Goal: Transaction & Acquisition: Purchase product/service

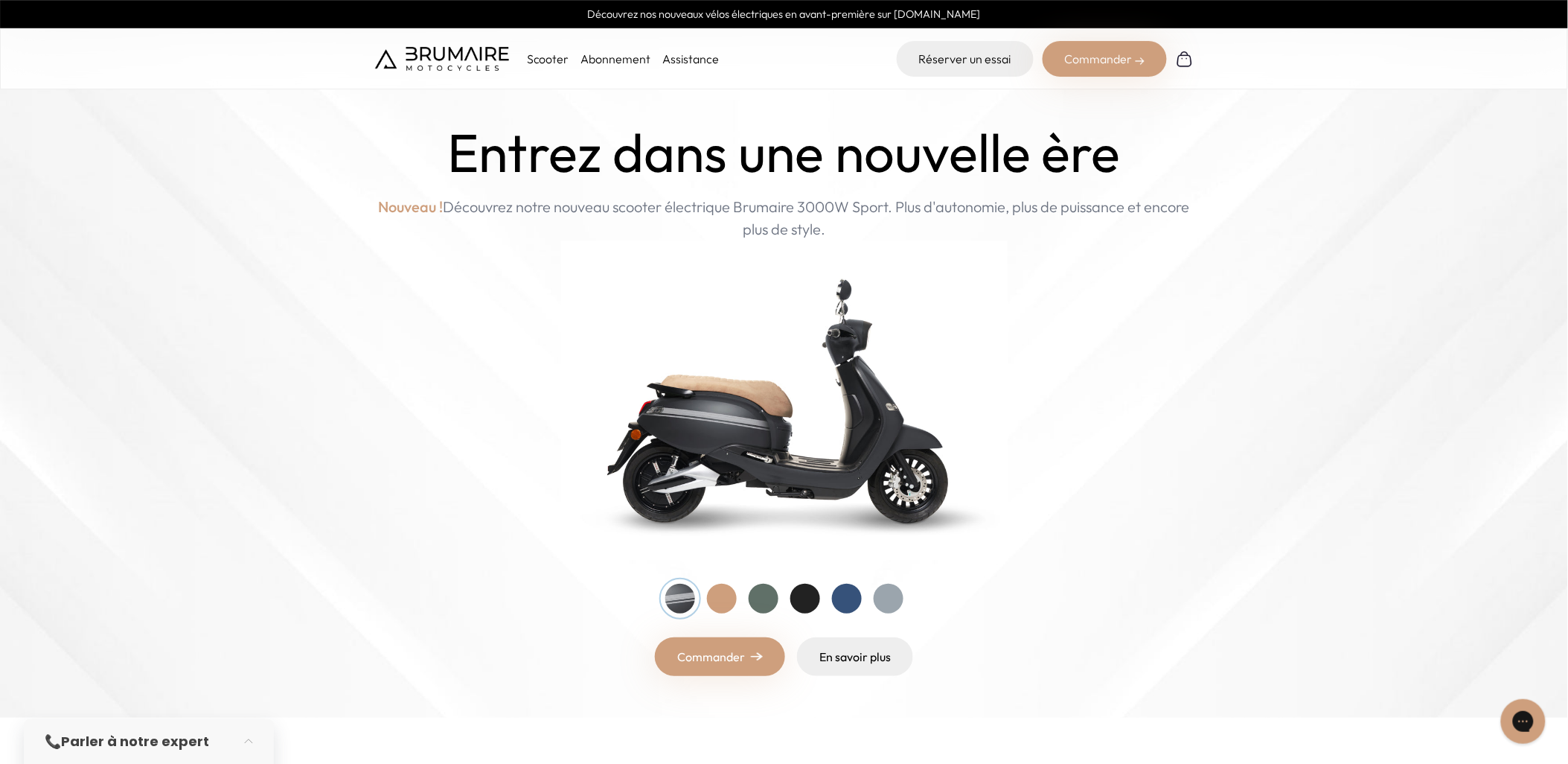
click at [758, 459] on div at bounding box center [763, 598] width 29 height 29
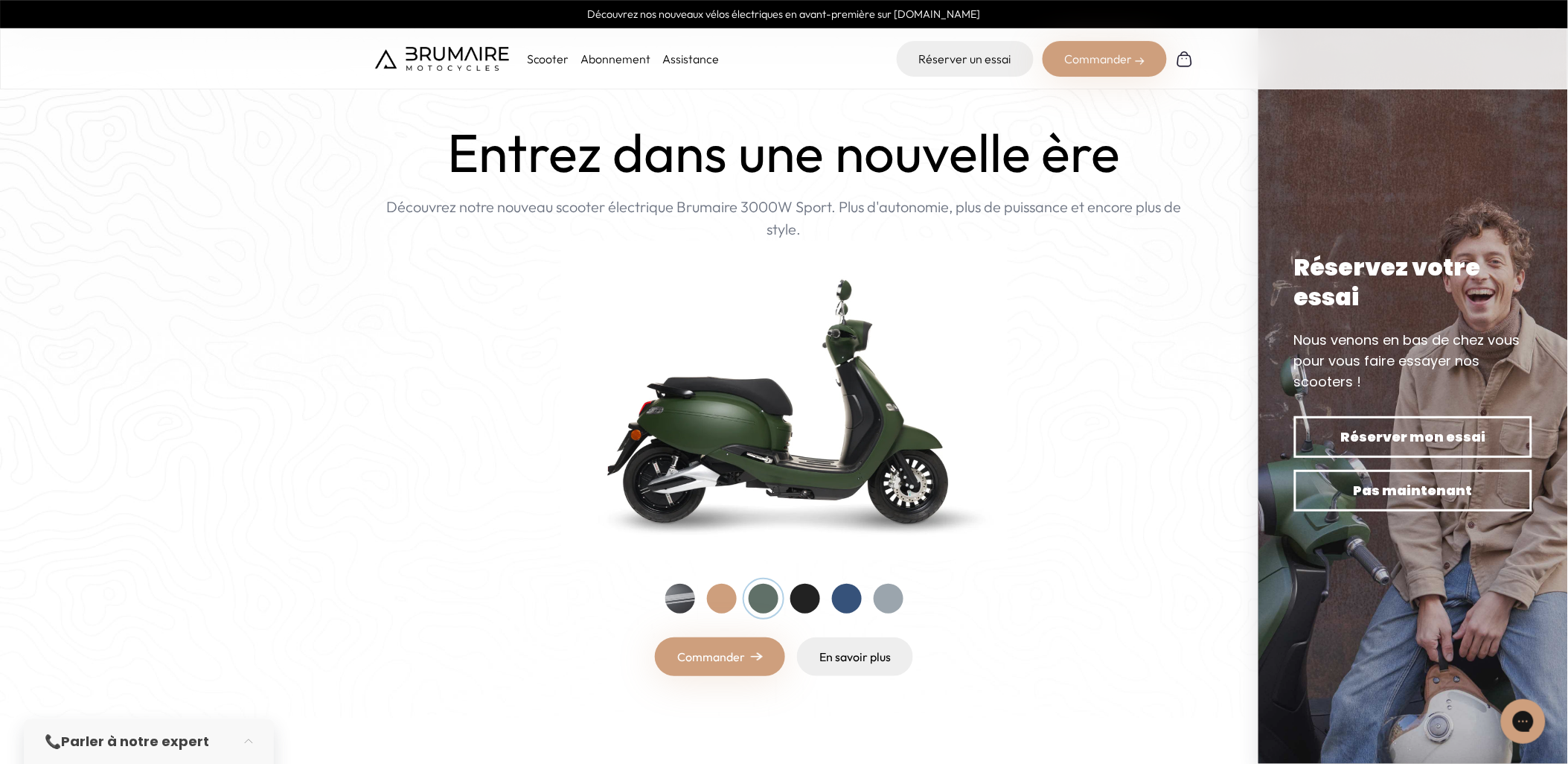
click at [728, 459] on div at bounding box center [721, 598] width 29 height 29
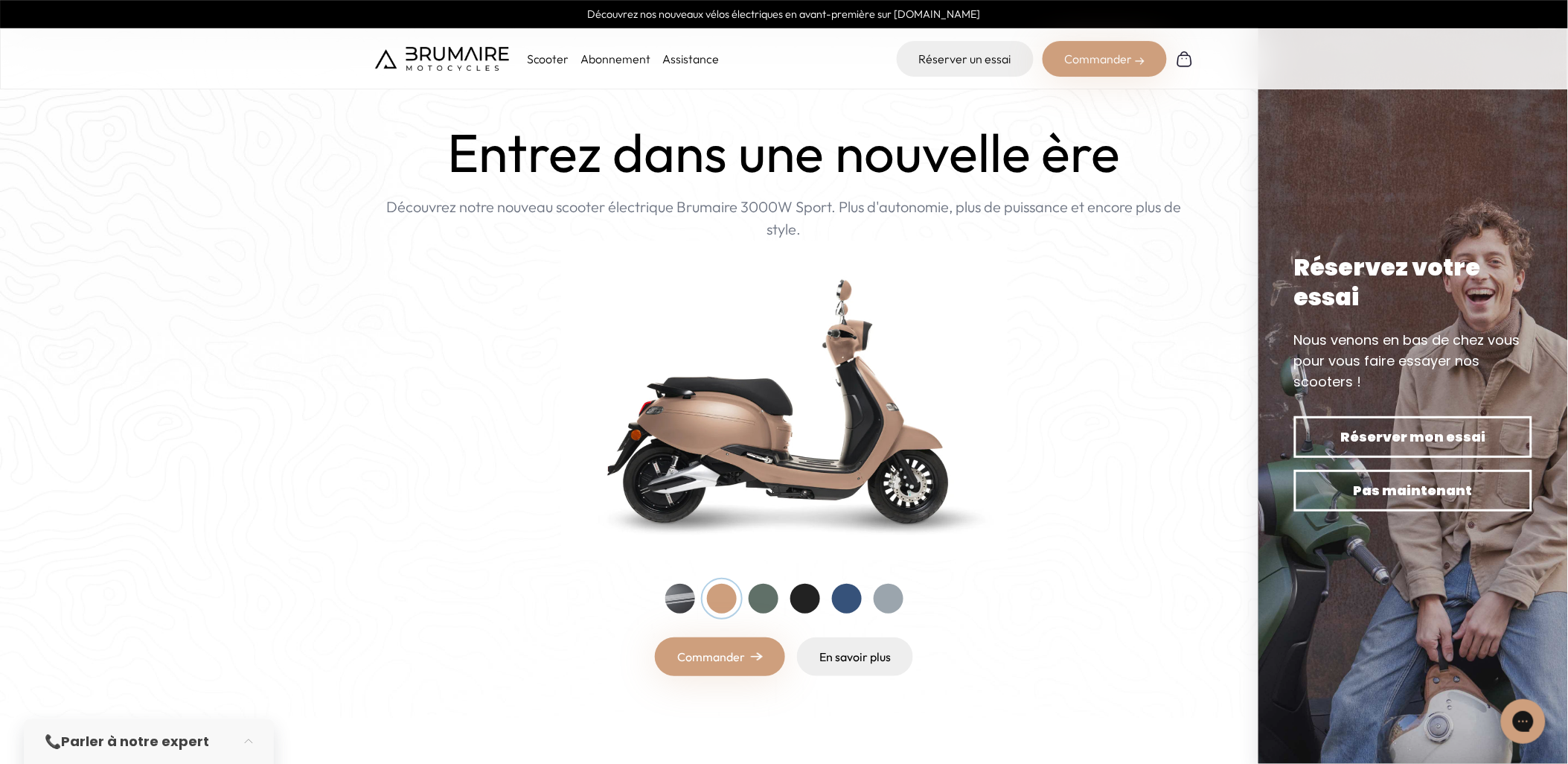
click at [800, 459] on div at bounding box center [805, 598] width 29 height 29
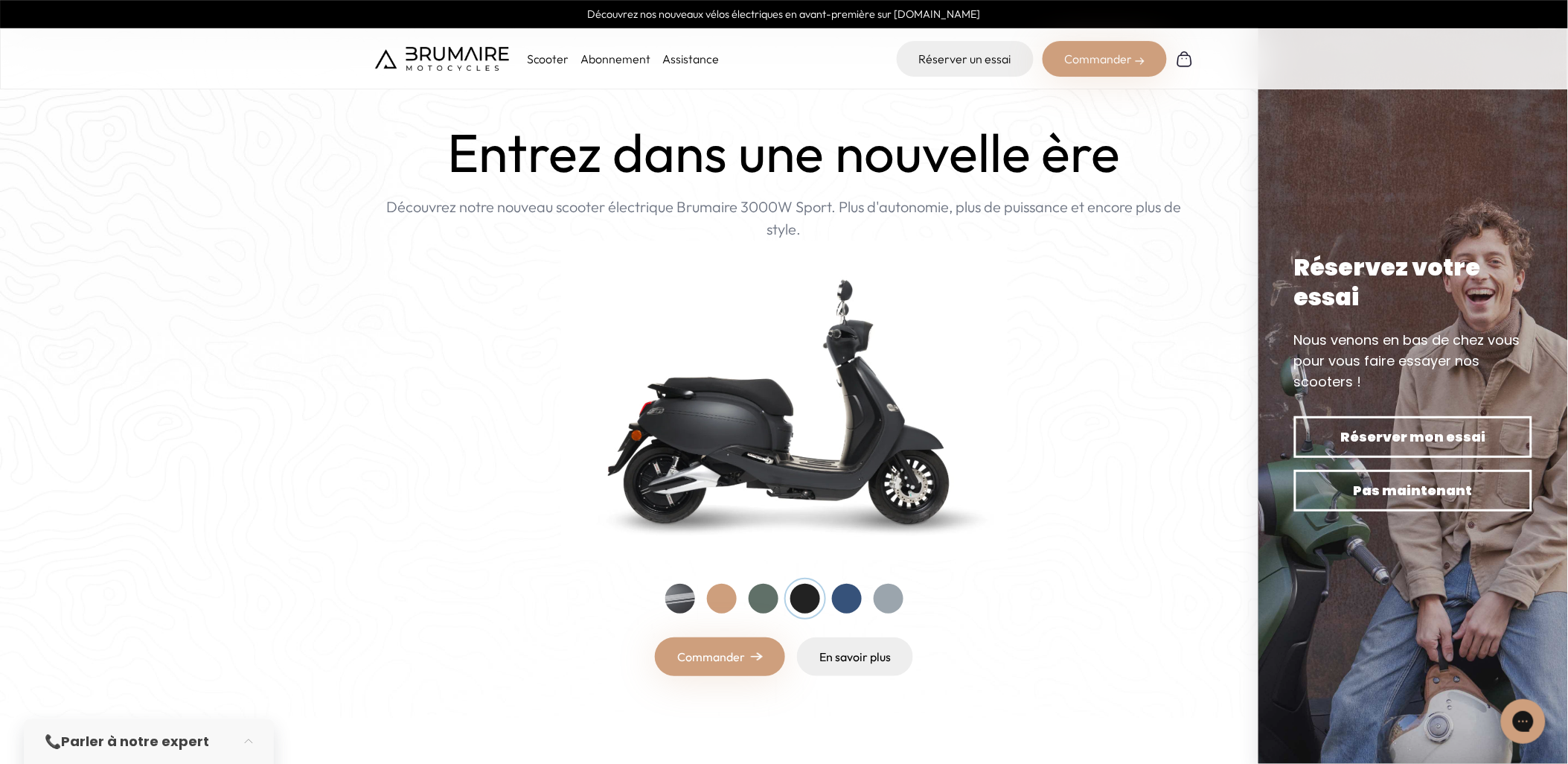
click at [764, 459] on div at bounding box center [763, 598] width 29 height 29
click at [793, 459] on div at bounding box center [805, 598] width 29 height 29
click at [774, 459] on link "Commander" at bounding box center [720, 657] width 131 height 39
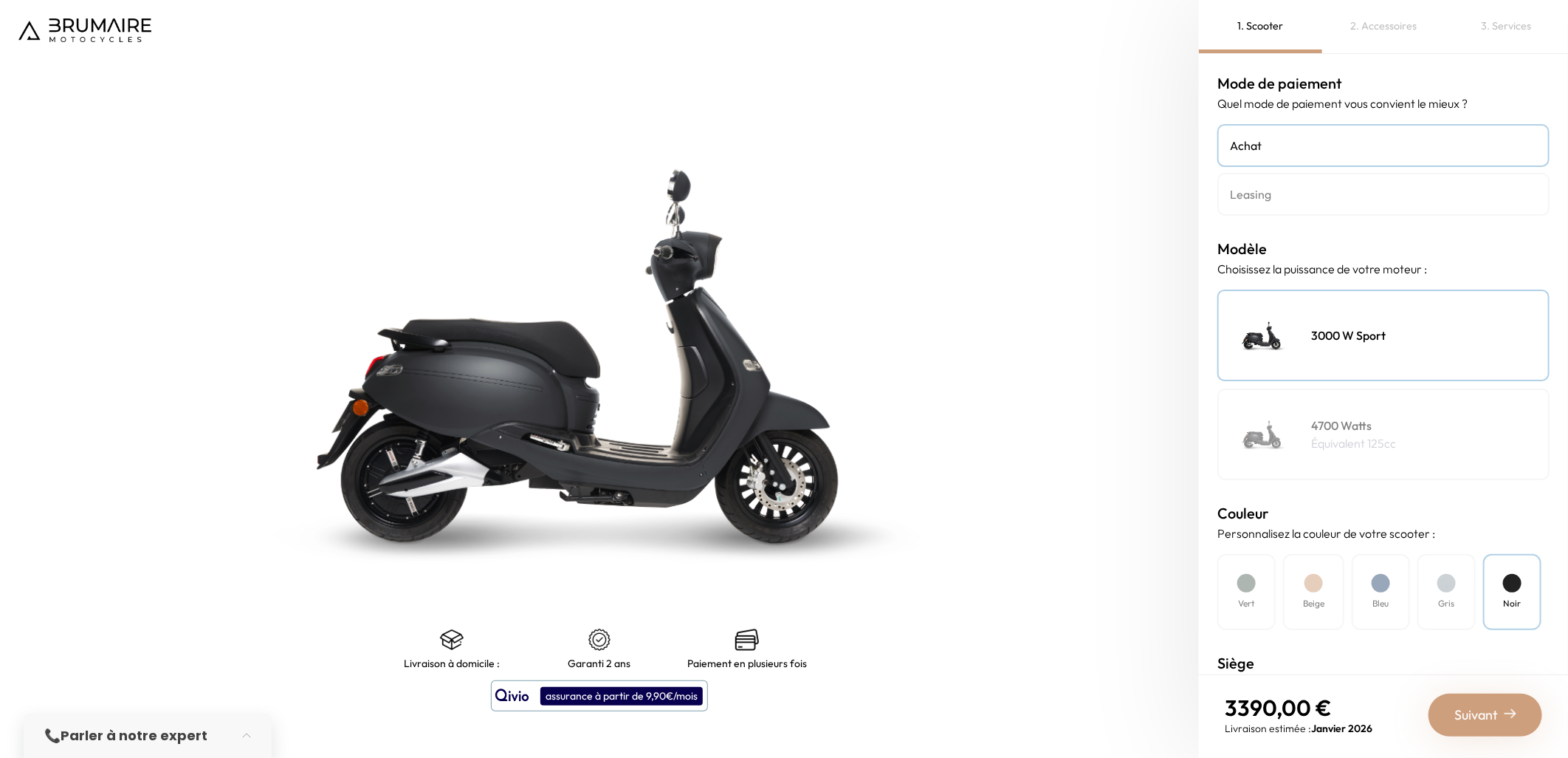
click at [1399, 322] on div "3000 W Sport" at bounding box center [1383, 336] width 332 height 92
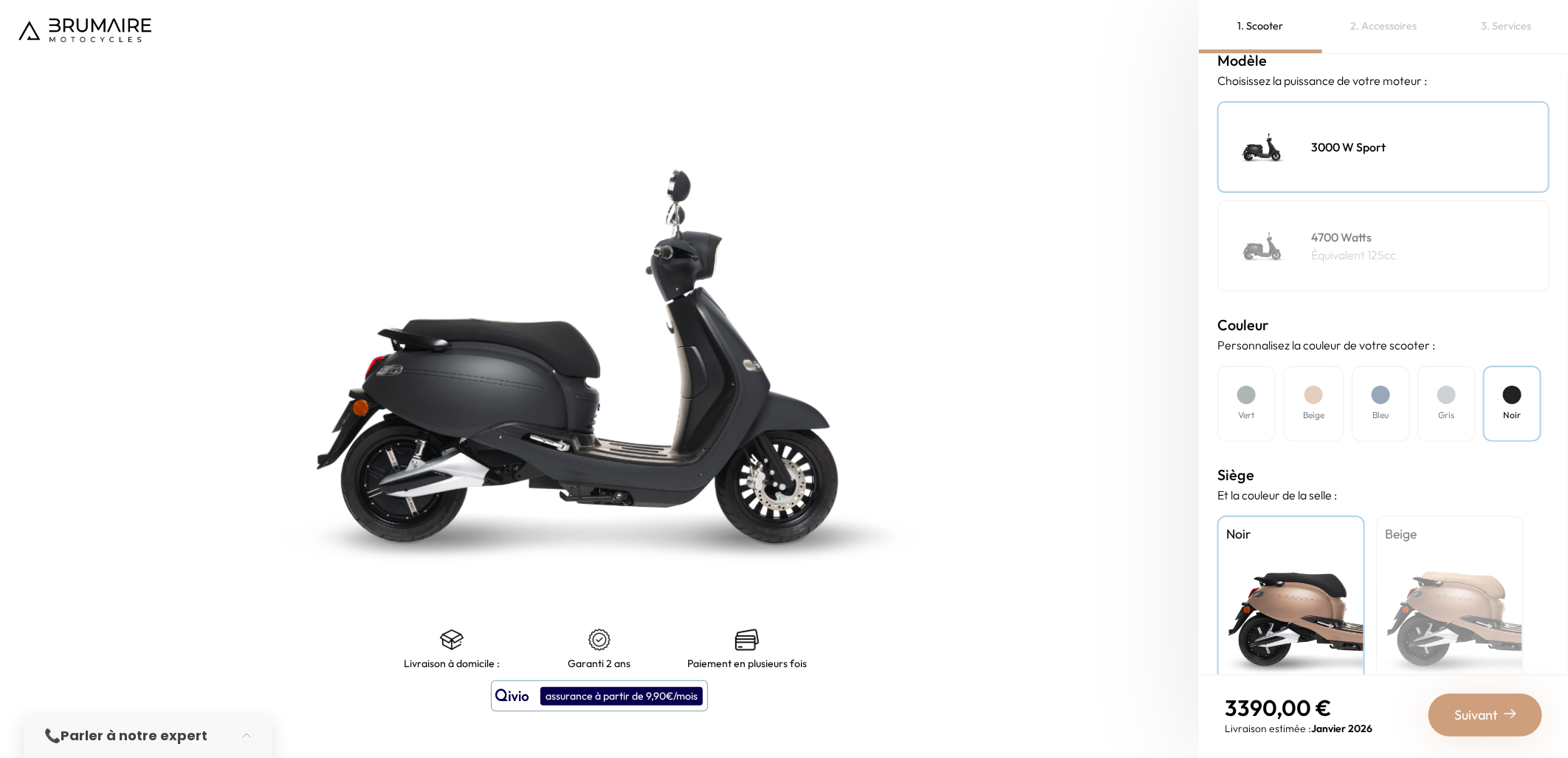
scroll to position [224, 0]
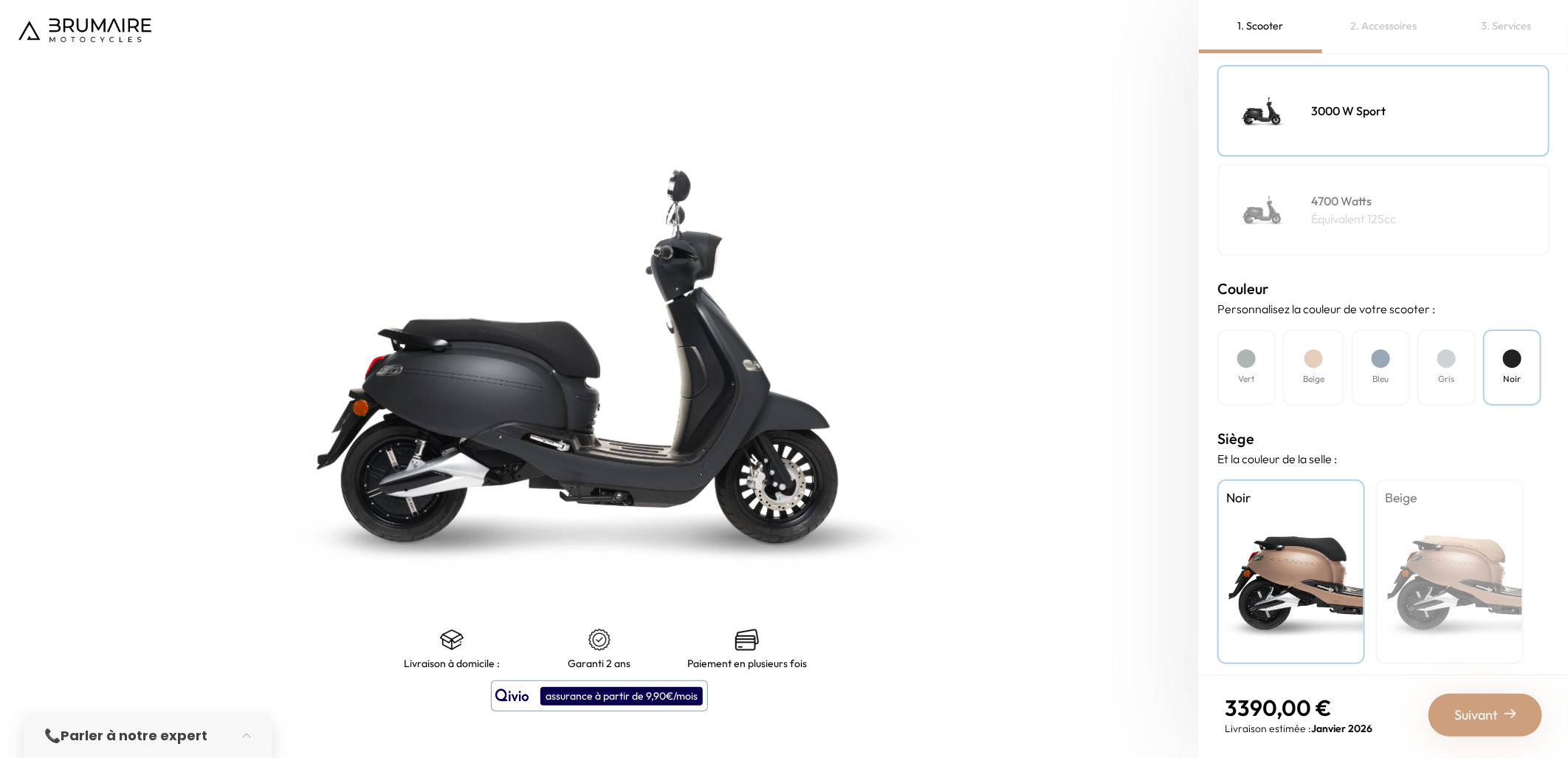
click at [1487, 706] on span "Suivant" at bounding box center [1476, 715] width 43 height 21
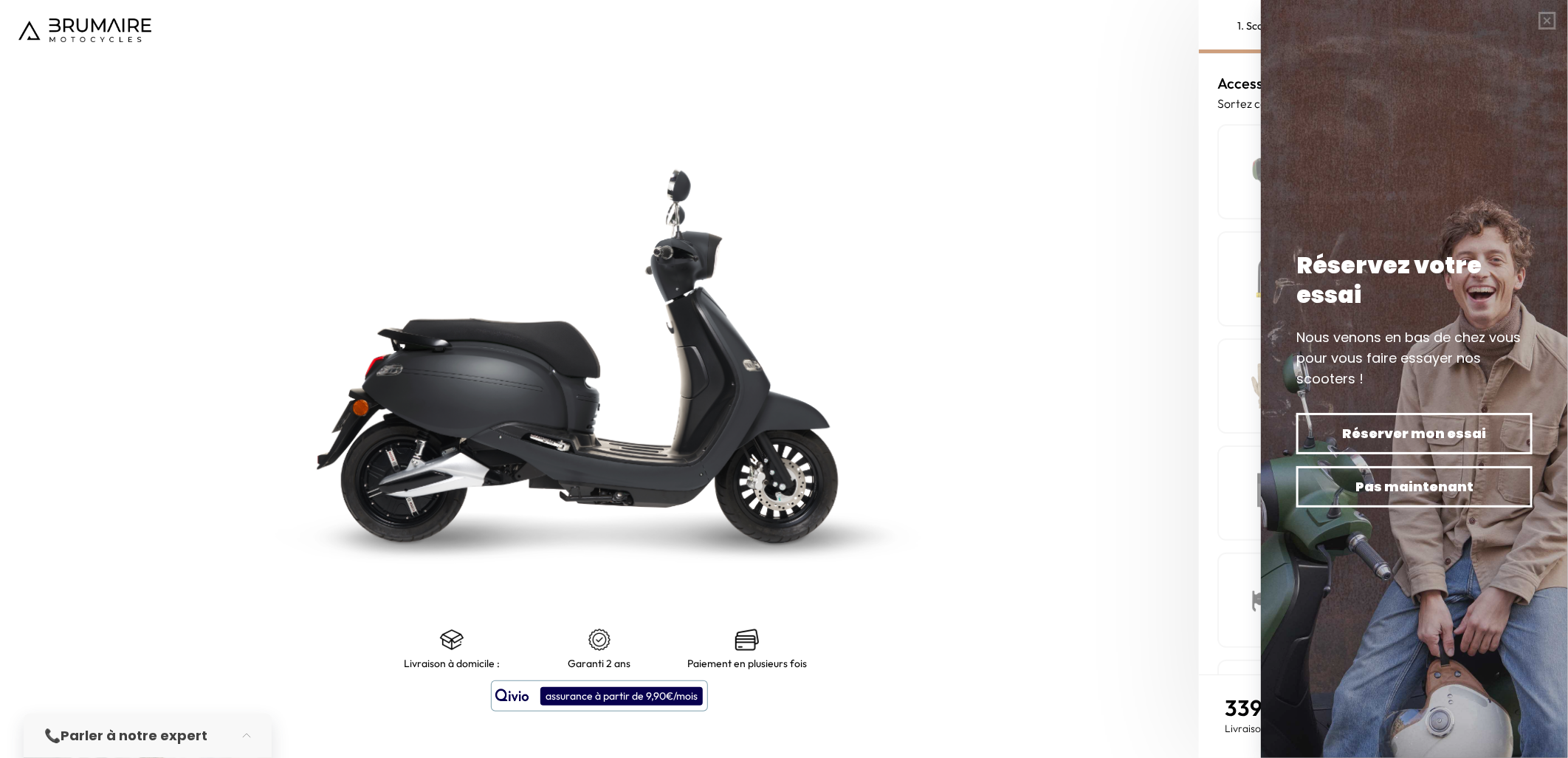
click at [1375, 145] on img at bounding box center [1414, 379] width 307 height 758
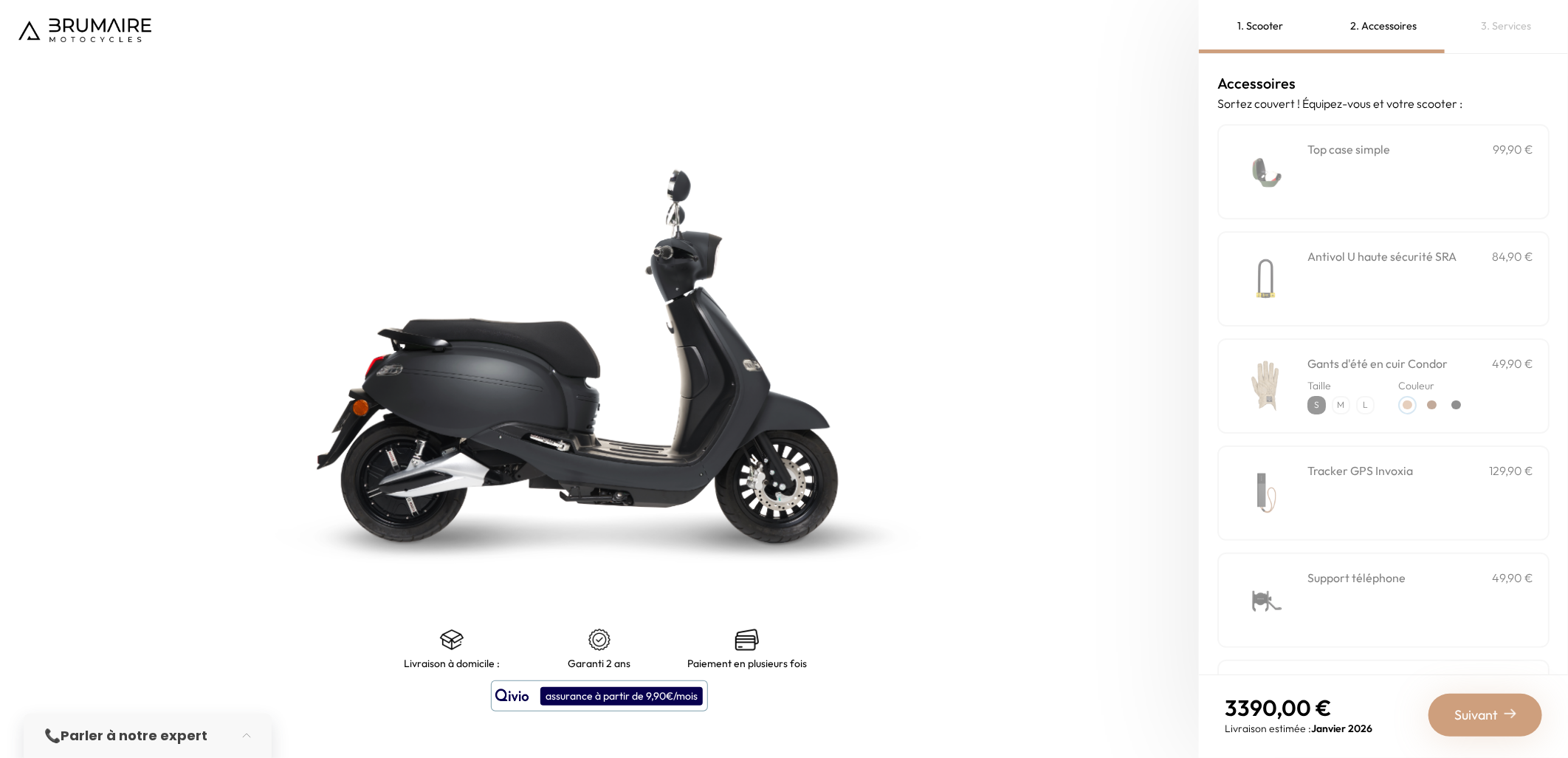
click at [1375, 145] on h3 "Top case simple" at bounding box center [1349, 149] width 83 height 17
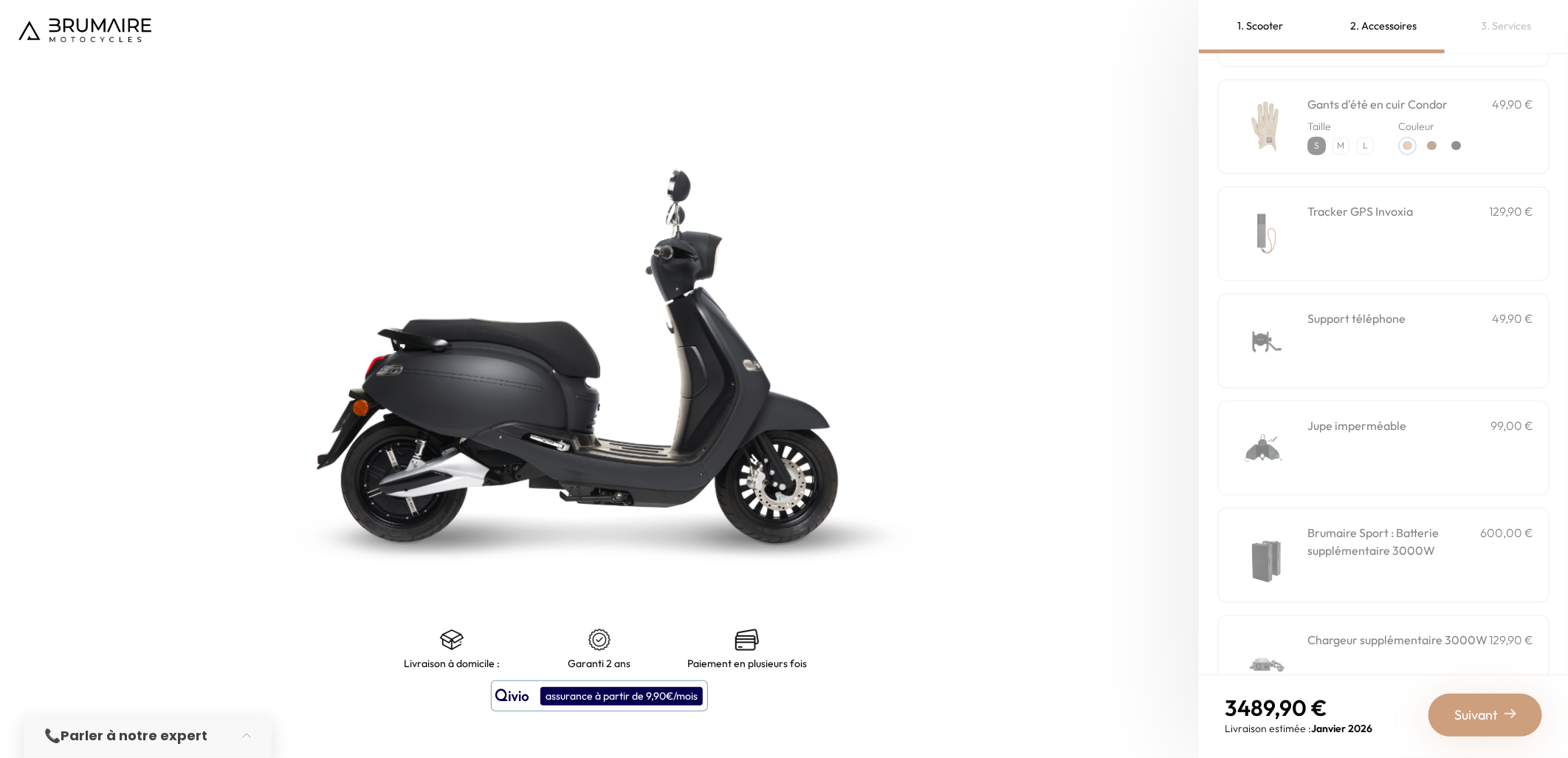
scroll to position [270, 0]
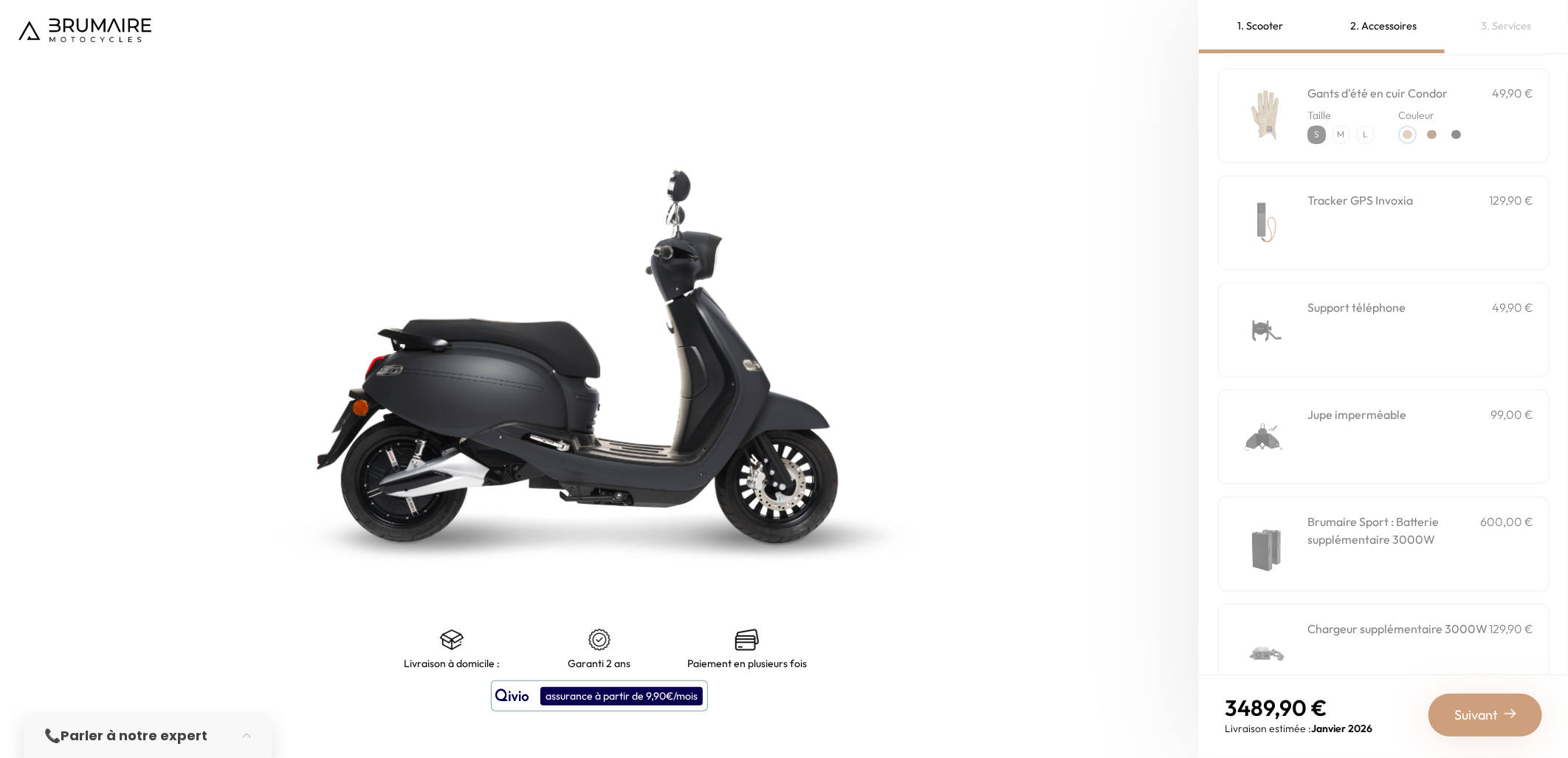
click at [1430, 430] on div "Jupe imperméable 99,00 €" at bounding box center [1420, 436] width 226 height 62
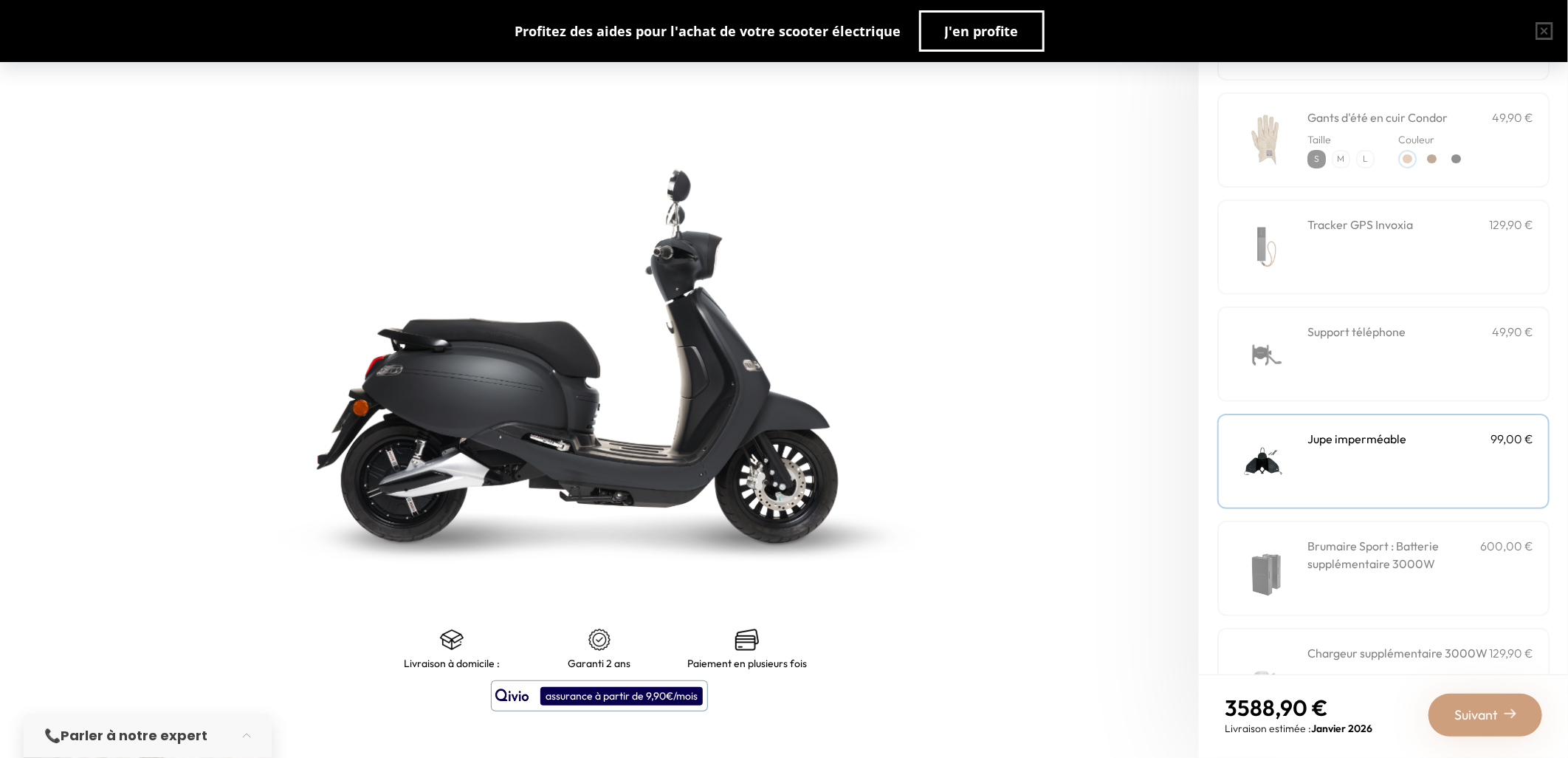
scroll to position [302, 0]
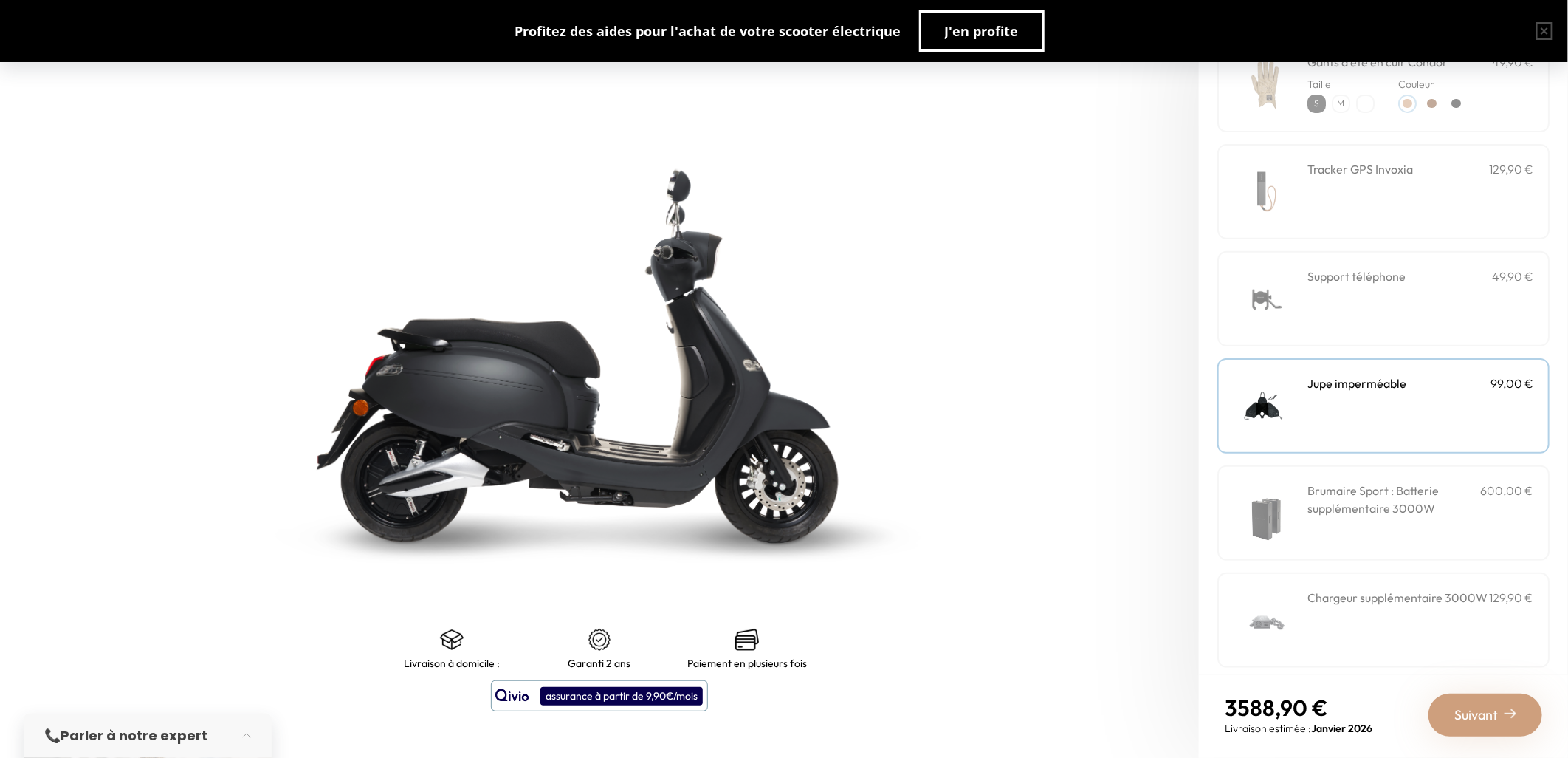
click at [1486, 707] on span "Suivant" at bounding box center [1476, 715] width 43 height 21
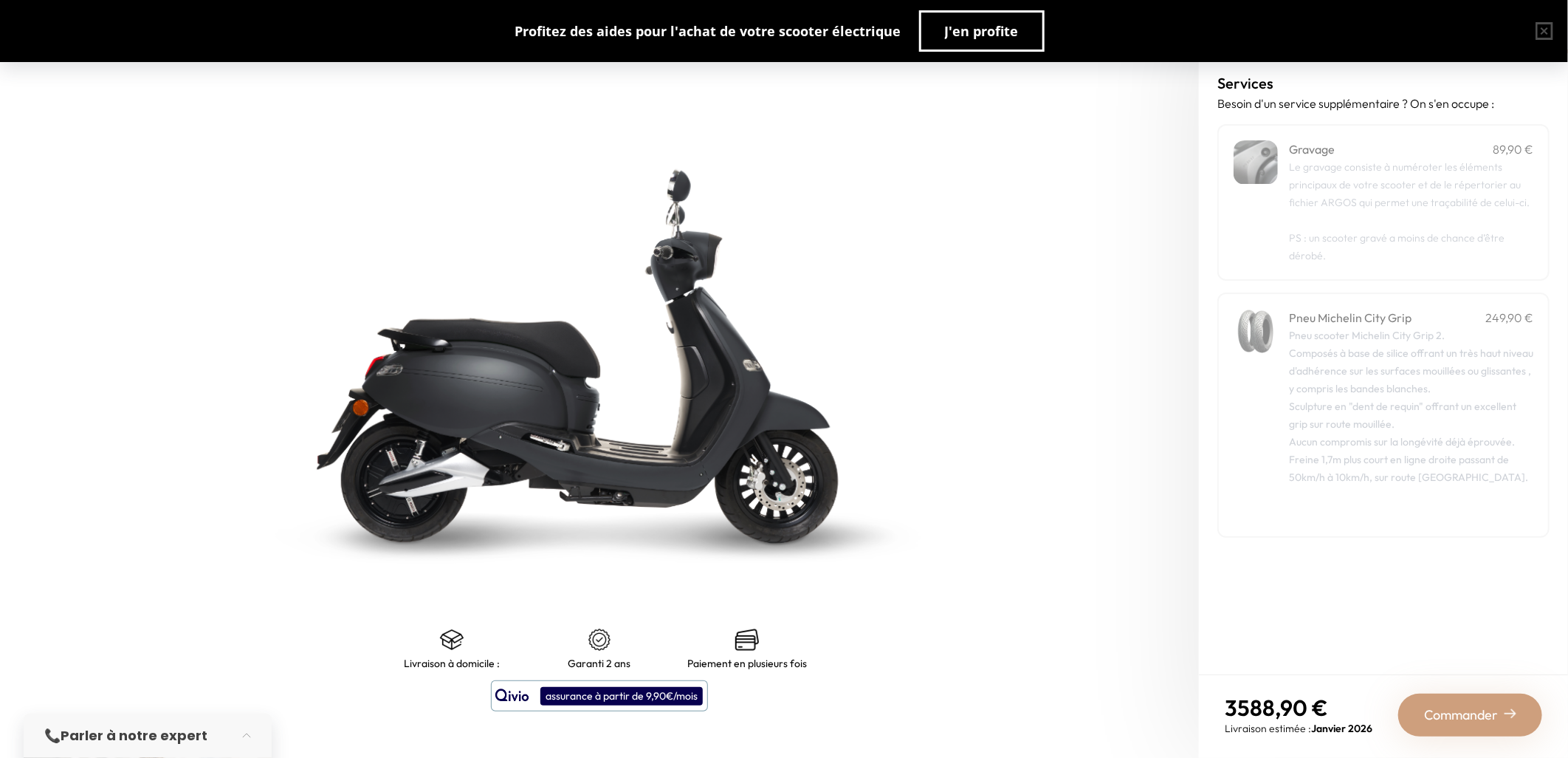
click at [1487, 714] on span "Commander" at bounding box center [1461, 715] width 74 height 21
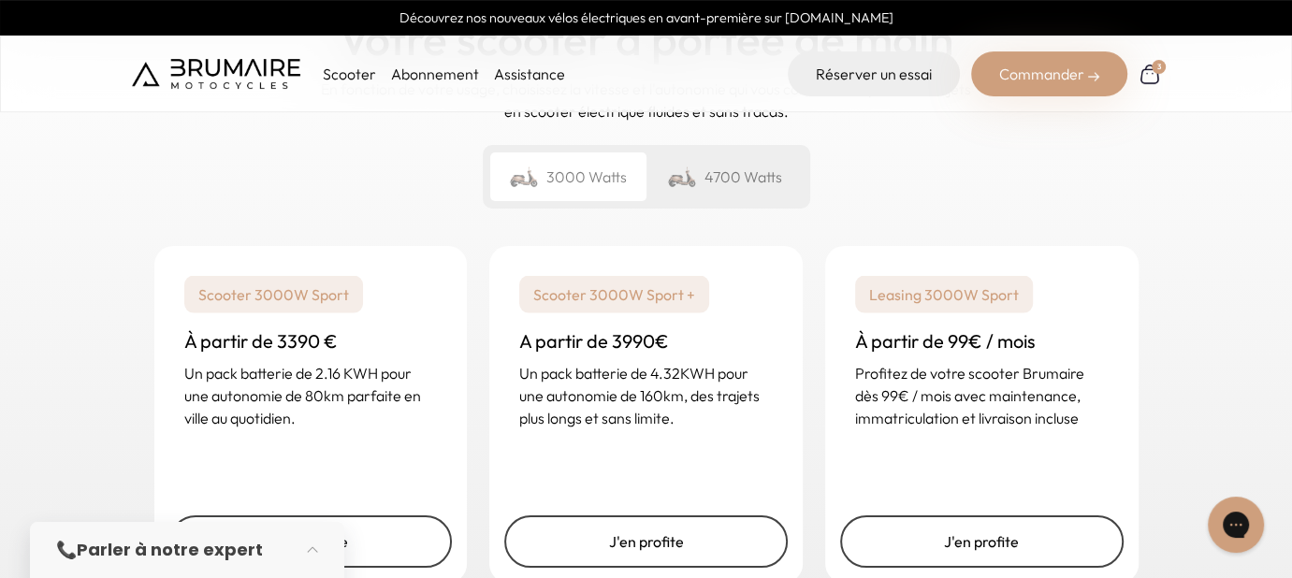
scroll to position [2909, 0]
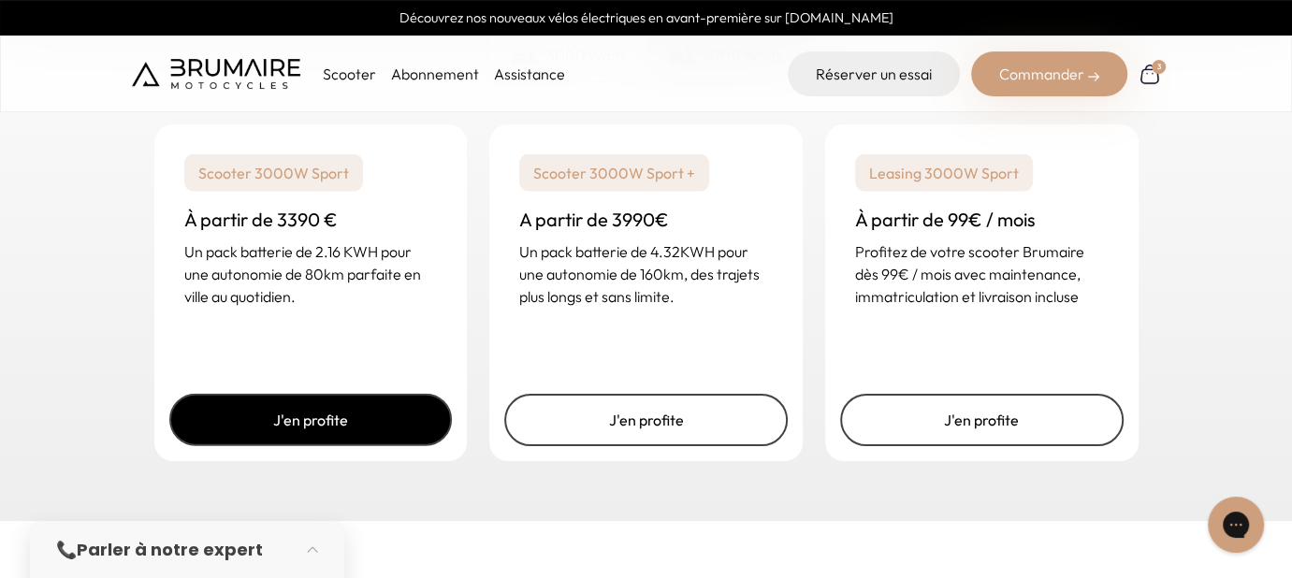
click at [362, 422] on link "J'en profite" at bounding box center [310, 420] width 283 height 52
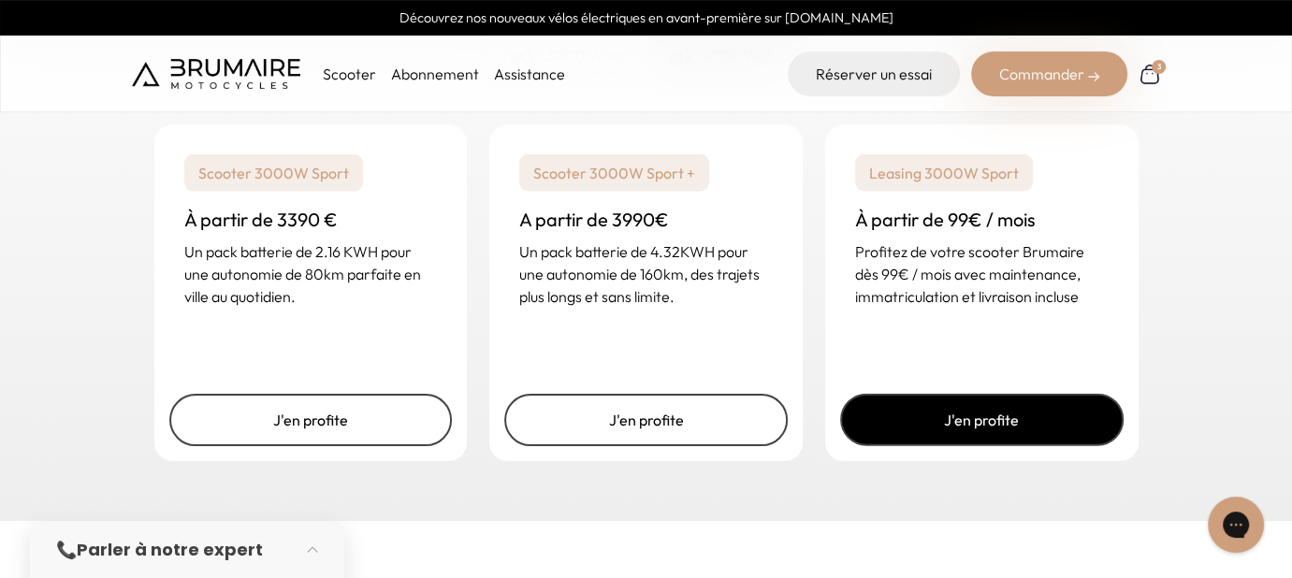
click at [939, 403] on link "J'en profite" at bounding box center [981, 420] width 283 height 52
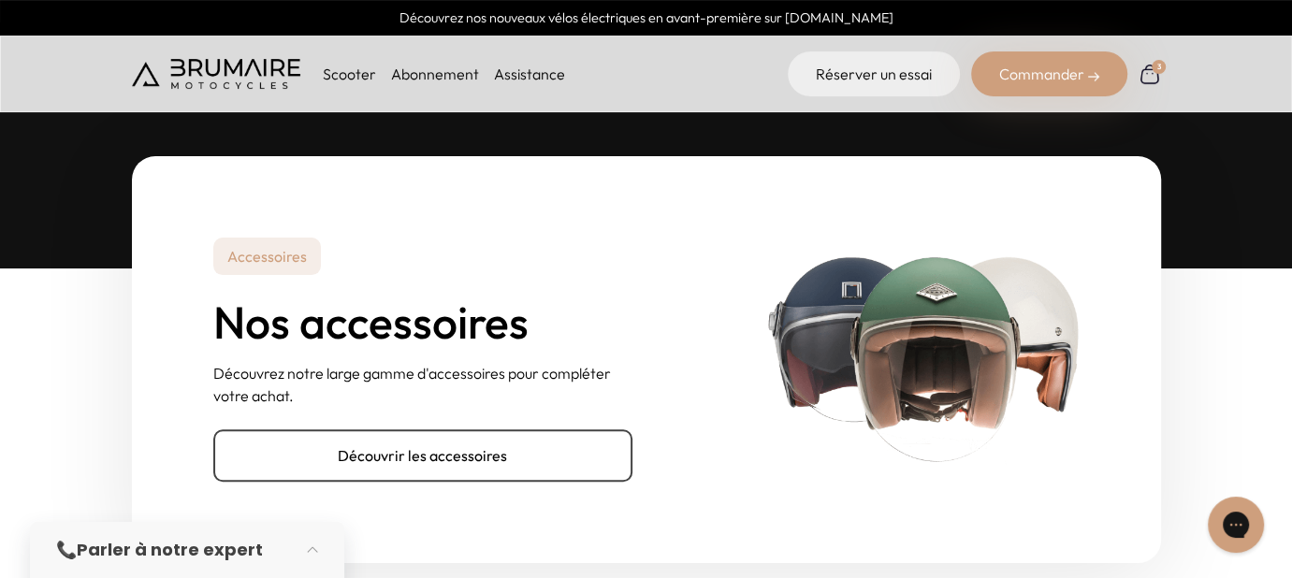
scroll to position [5819, 0]
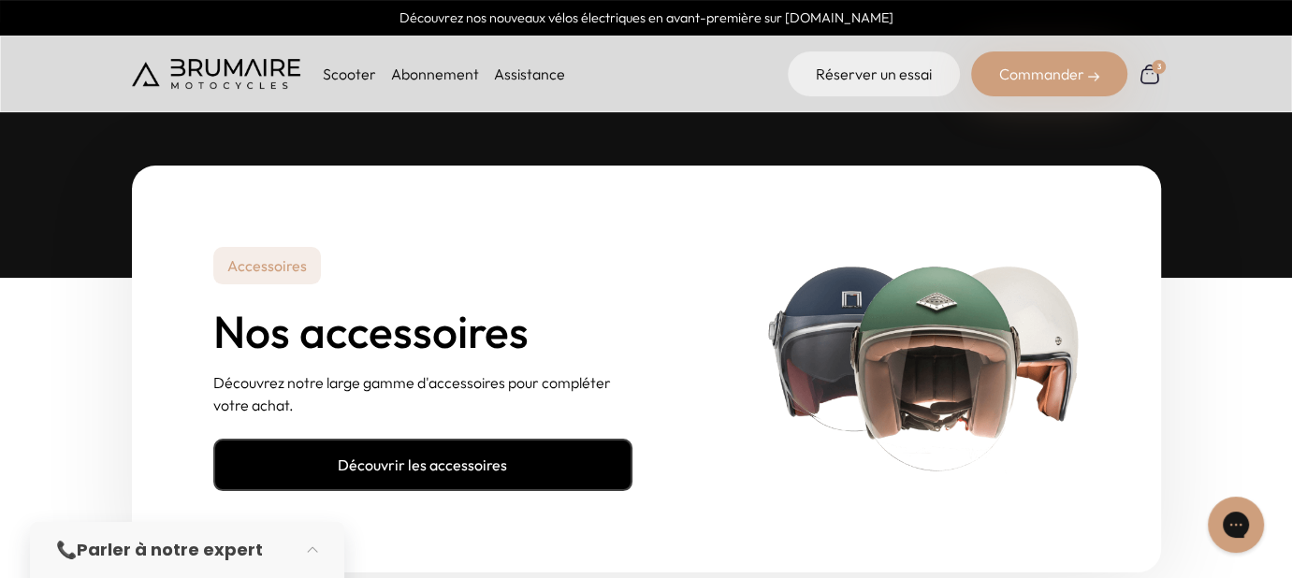
click at [449, 464] on link "Découvrir les accessoires" at bounding box center [422, 465] width 419 height 52
